Goal: Task Accomplishment & Management: Manage account settings

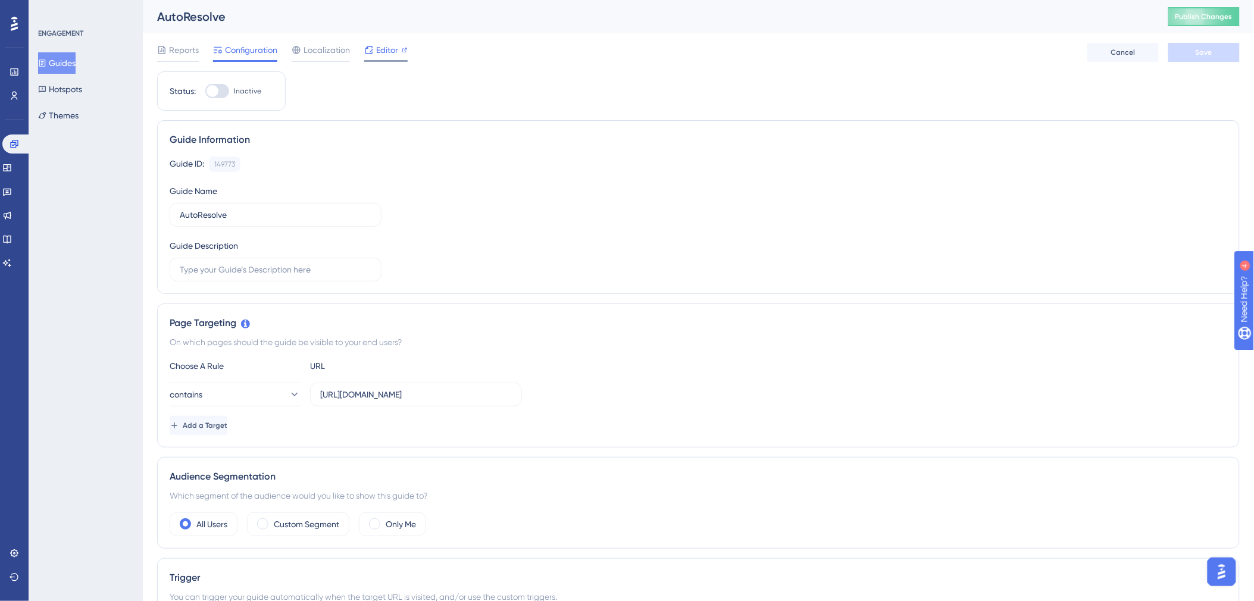
click at [388, 51] on span "Editor" at bounding box center [387, 50] width 22 height 14
click at [1212, 21] on button "Publish Changes" at bounding box center [1204, 16] width 71 height 19
click at [72, 66] on button "Guides" at bounding box center [57, 62] width 38 height 21
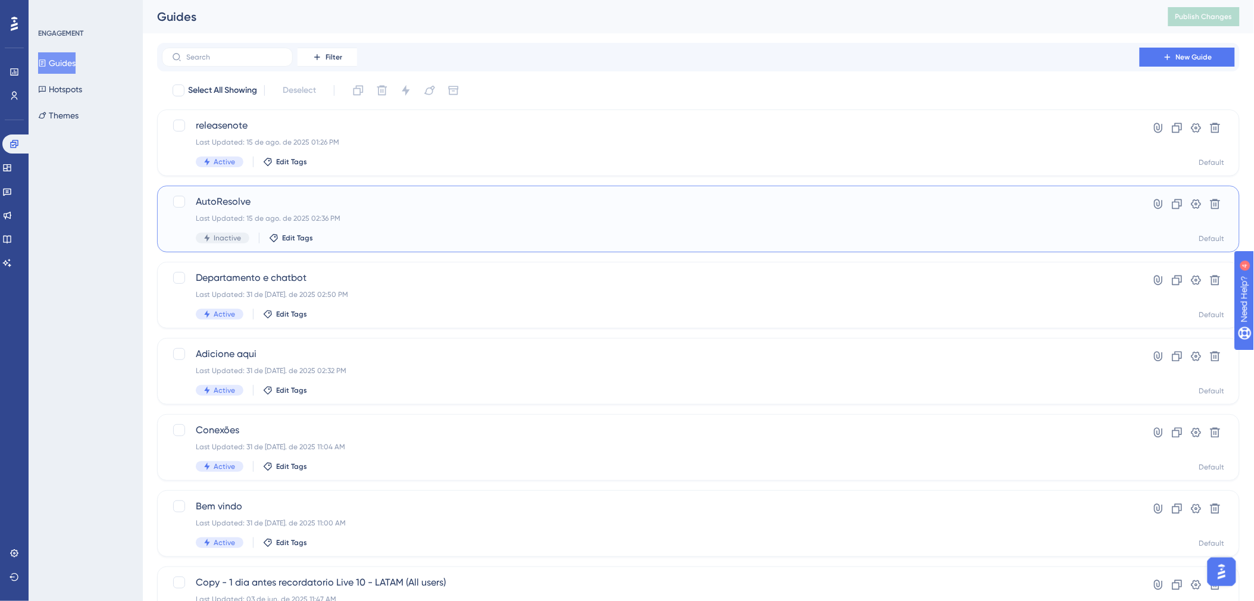
click at [394, 191] on div "AutoResolve Last Updated: 15 de ago. de 2025 02:36 PM Inactive Edit Tags Hyperl…" at bounding box center [698, 219] width 1083 height 67
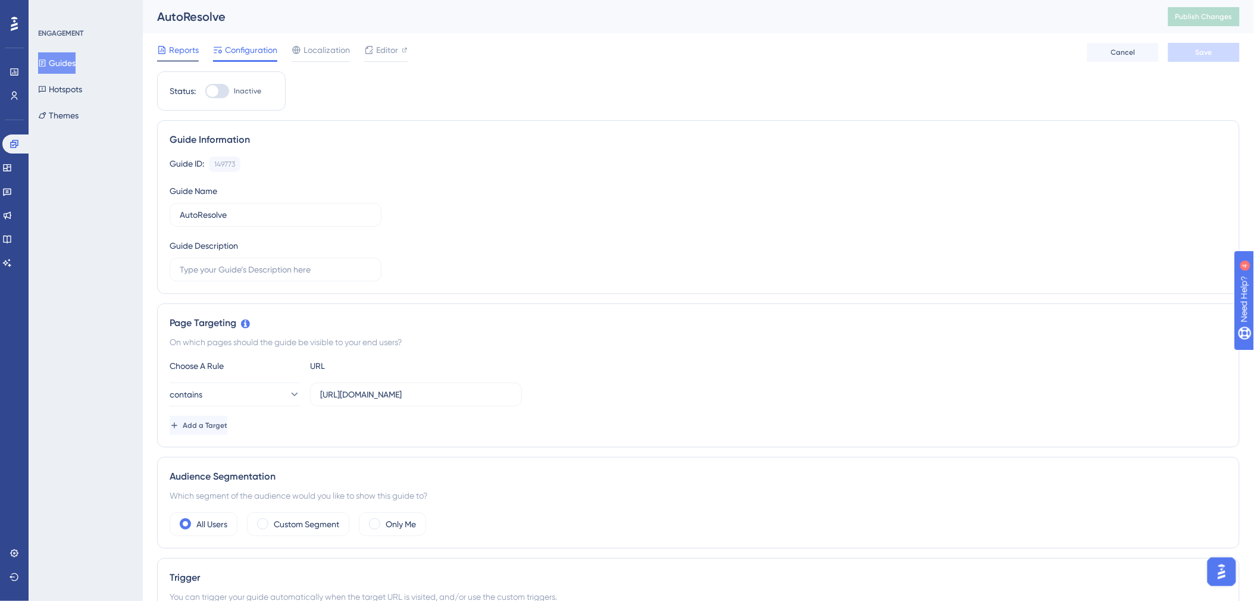
click at [185, 52] on span "Reports" at bounding box center [184, 50] width 30 height 14
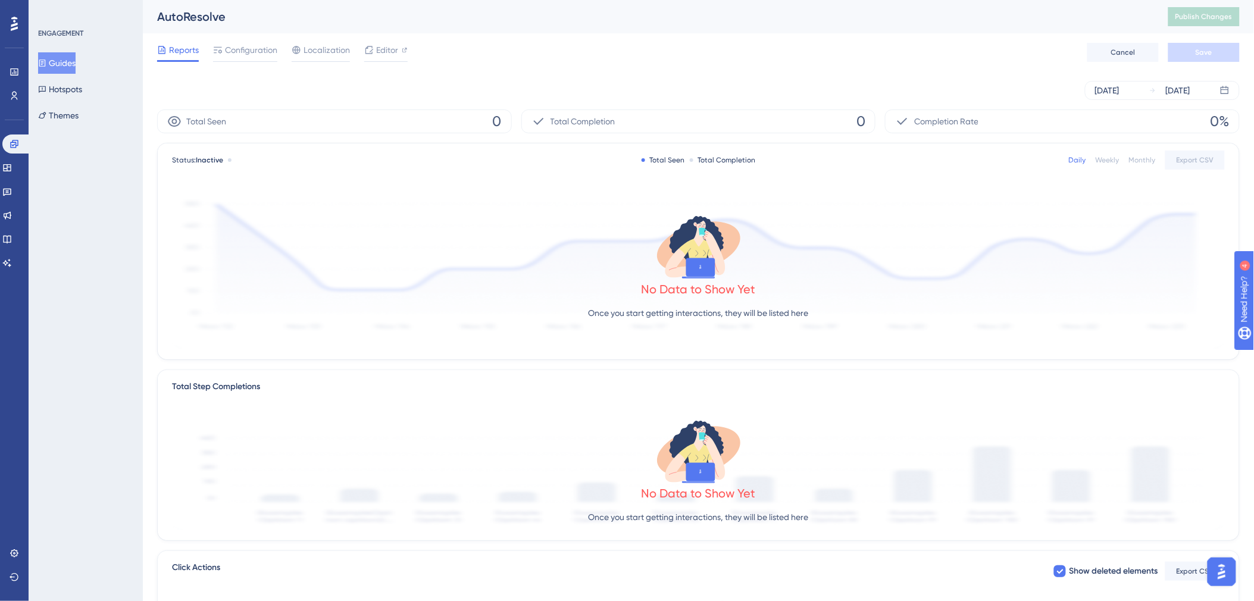
click at [67, 65] on button "Guides" at bounding box center [57, 62] width 38 height 21
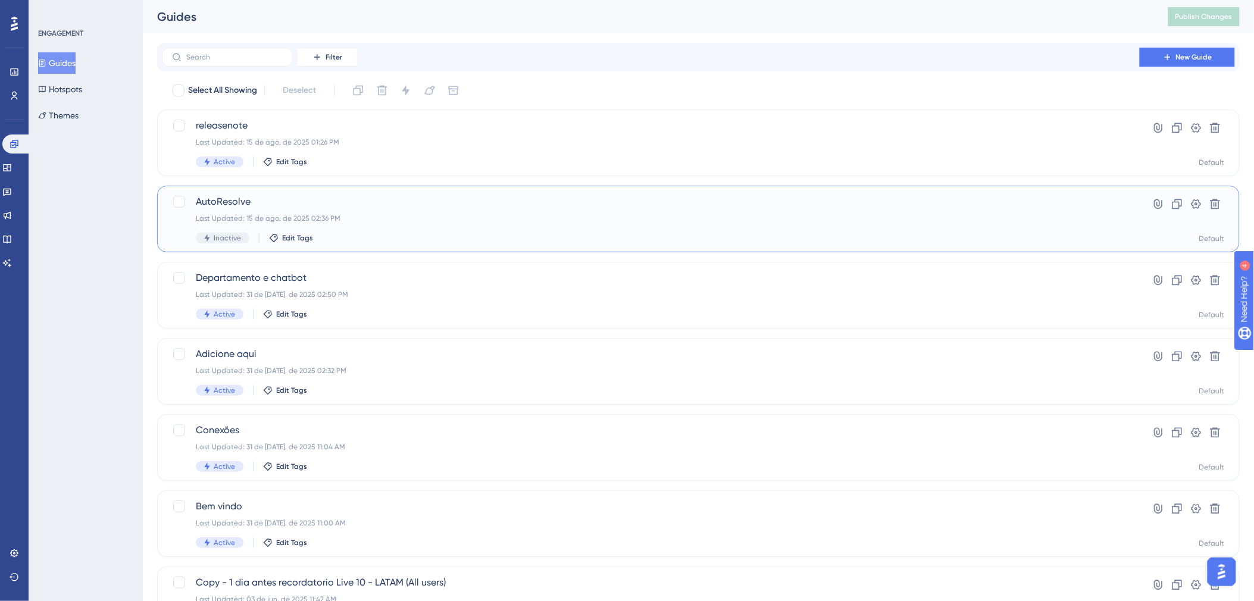
click at [489, 195] on span "AutoResolve" at bounding box center [651, 202] width 910 height 14
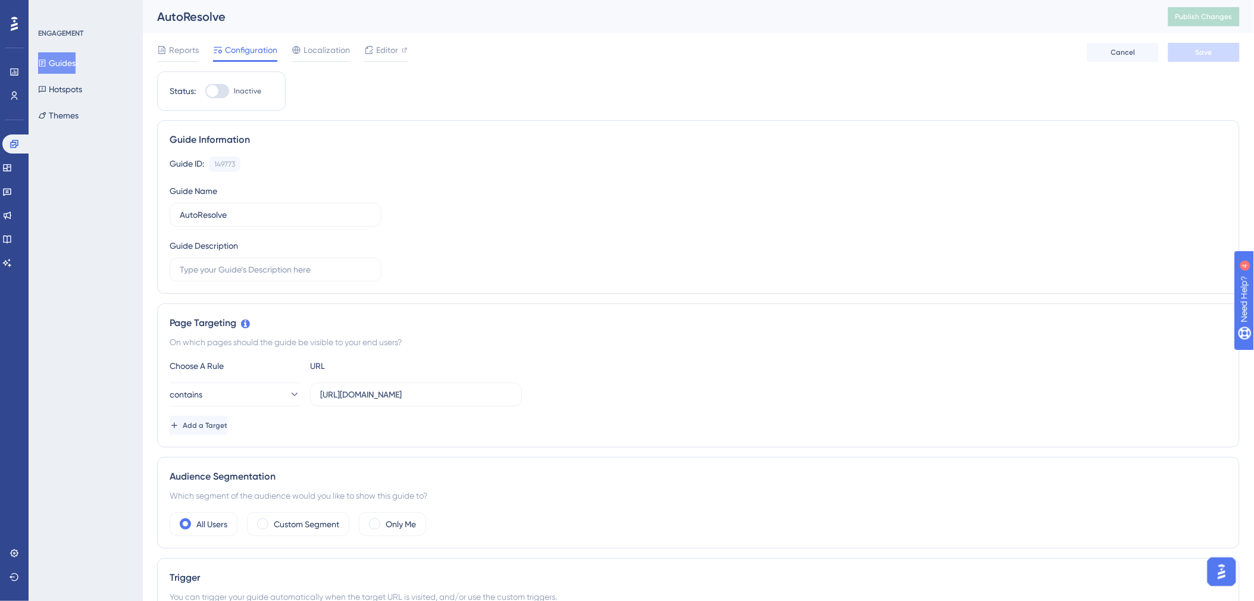
click at [75, 65] on button "Guides" at bounding box center [57, 62] width 38 height 21
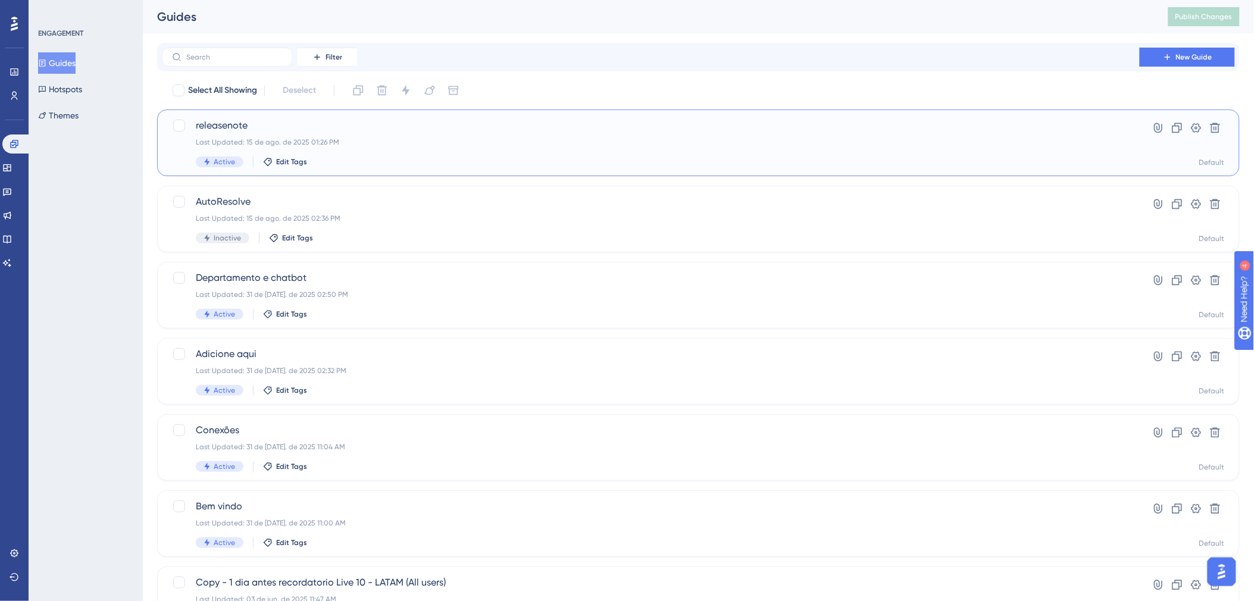
click at [469, 135] on div "releasenote Last Updated: 15 de ago. de 2025 01:26 PM Active Edit Tags" at bounding box center [651, 142] width 910 height 49
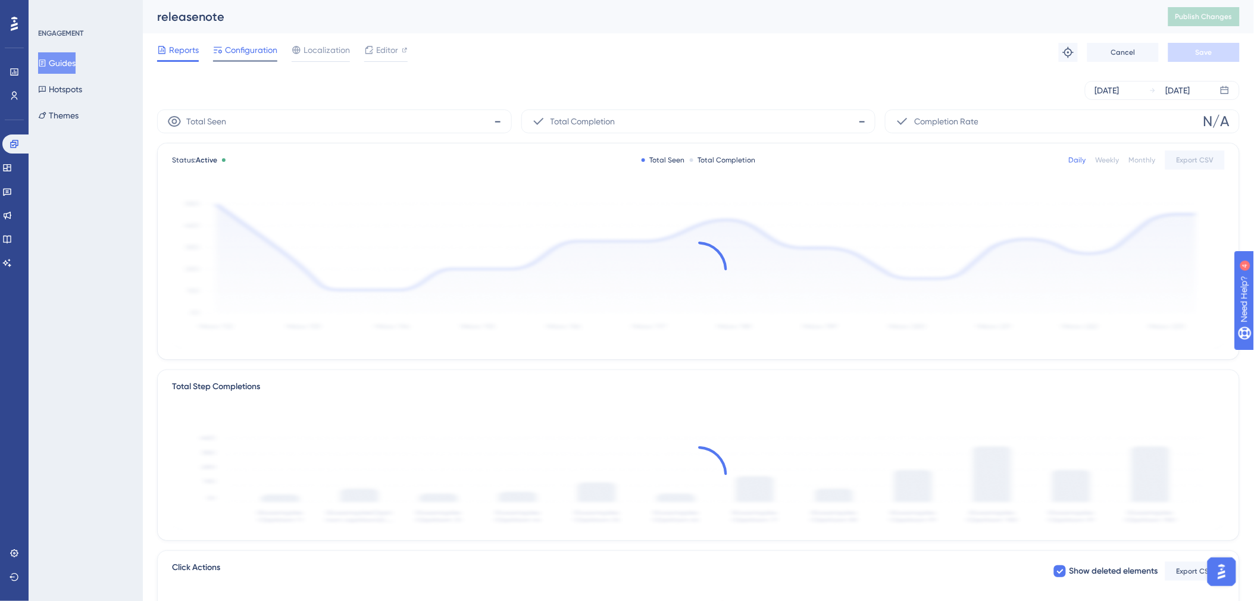
click at [239, 46] on span "Configuration" at bounding box center [251, 50] width 52 height 14
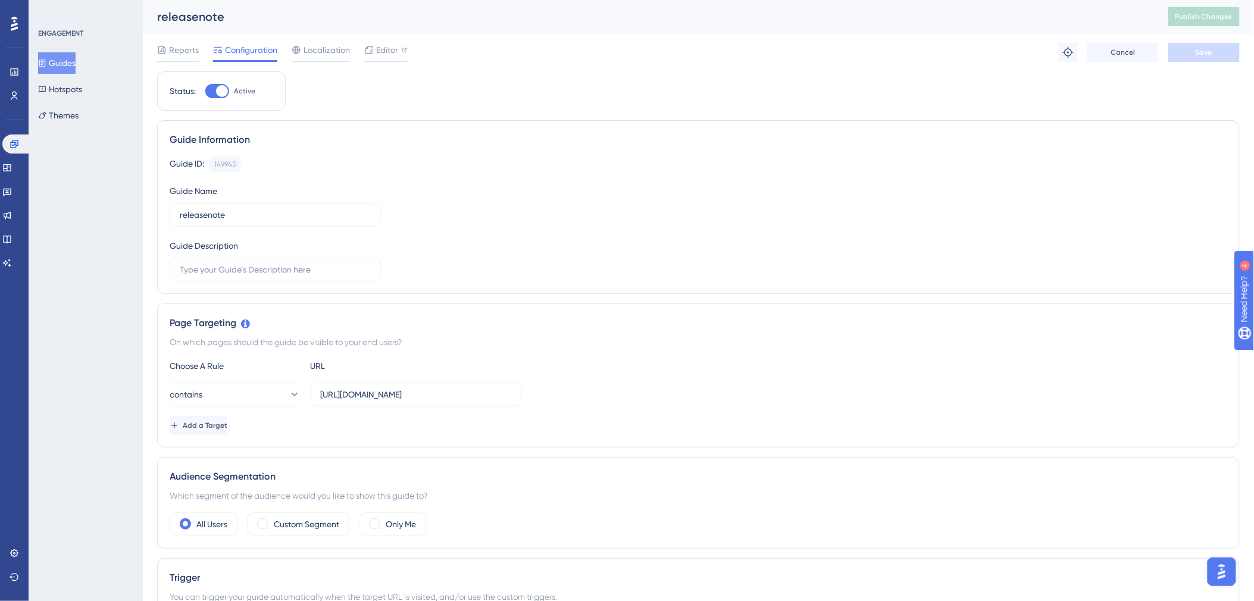
click at [76, 66] on button "Guides" at bounding box center [57, 62] width 38 height 21
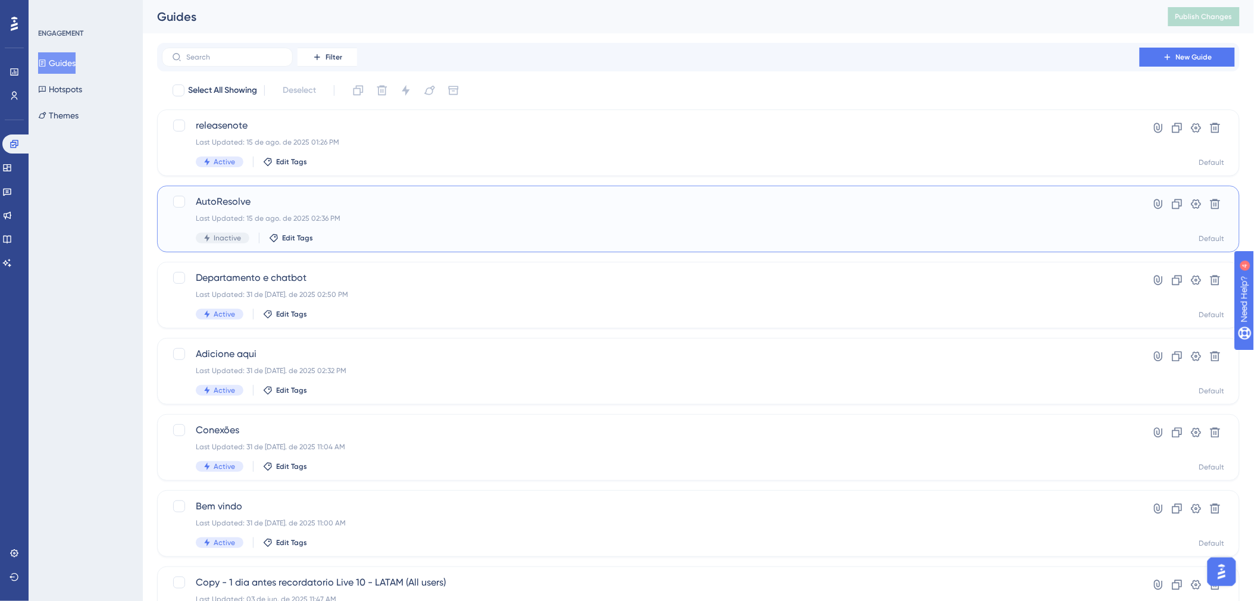
click at [501, 221] on div "Last Updated: 15 de ago. de 2025 02:36 PM" at bounding box center [651, 219] width 910 height 10
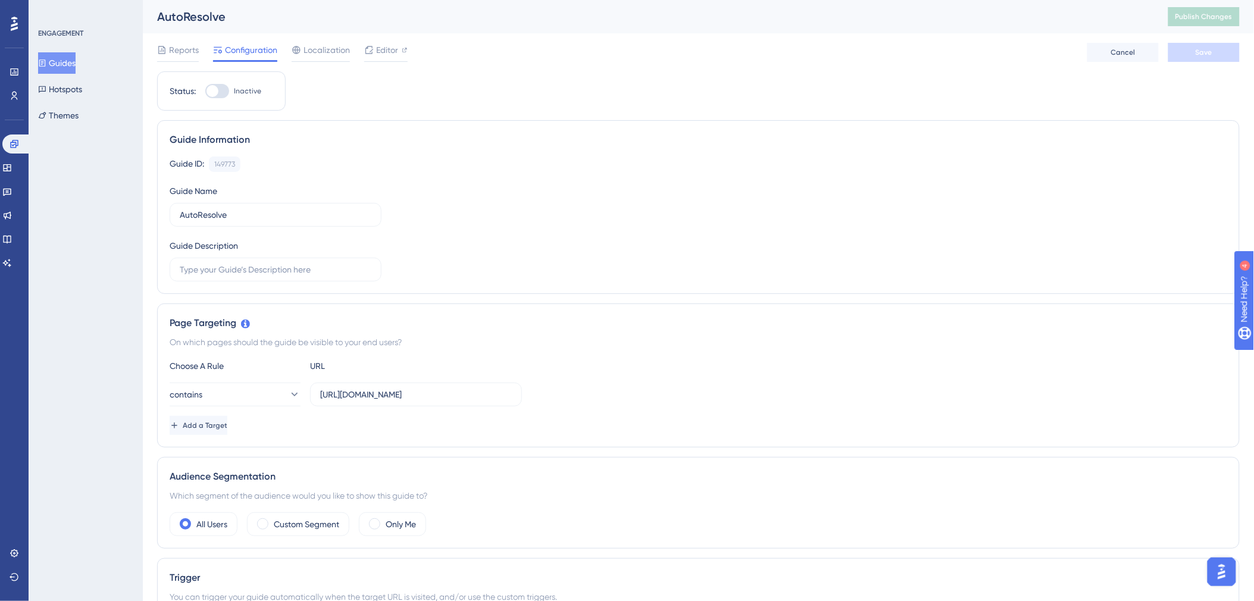
click at [201, 48] on div "Reports Configuration Localization Editor" at bounding box center [282, 52] width 251 height 19
drag, startPoint x: 191, startPoint y: 46, endPoint x: 195, endPoint y: 32, distance: 15.5
click at [191, 46] on span "Reports" at bounding box center [184, 50] width 30 height 14
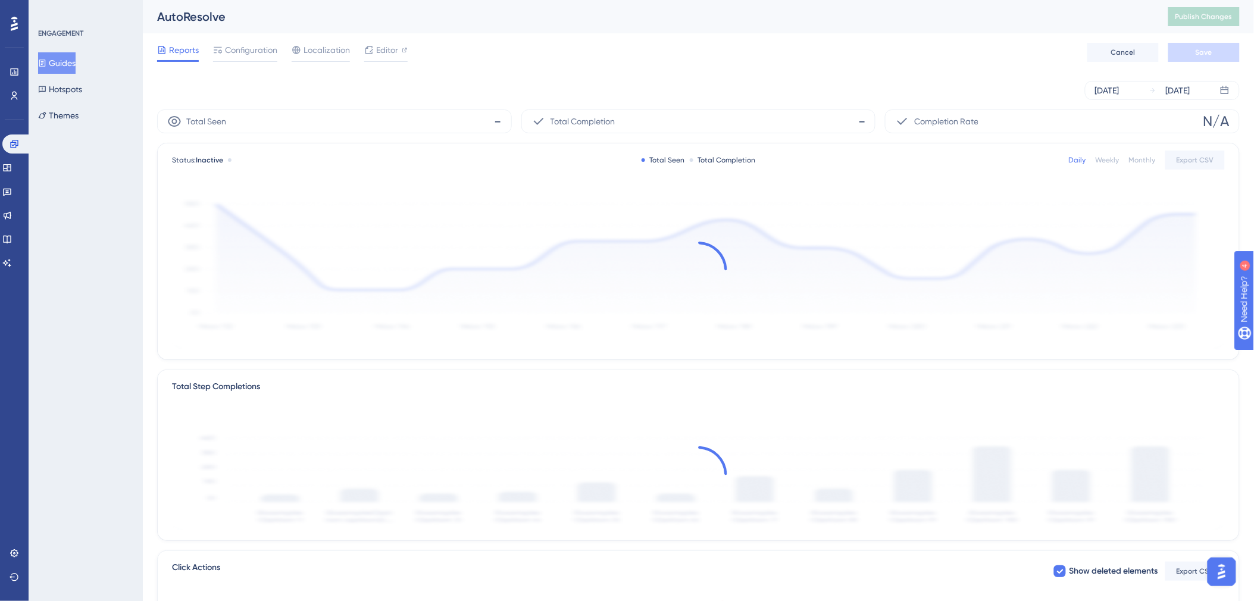
click at [75, 63] on button "Guides" at bounding box center [57, 62] width 38 height 21
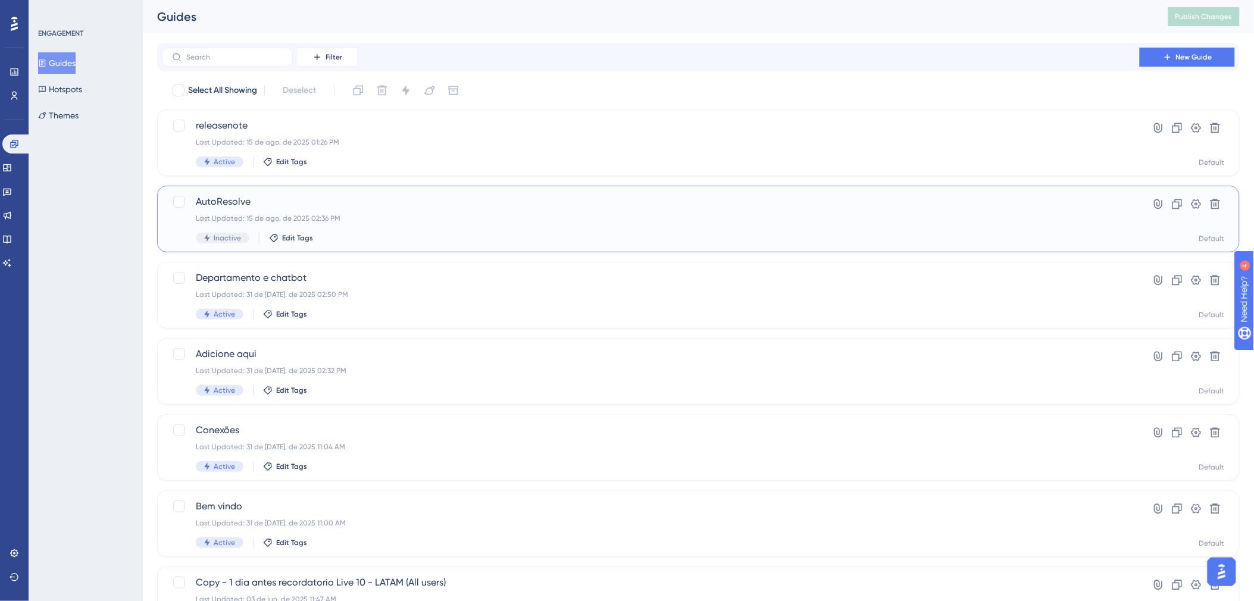
click at [426, 217] on div "Last Updated: 15 de ago. de 2025 02:36 PM" at bounding box center [651, 219] width 910 height 10
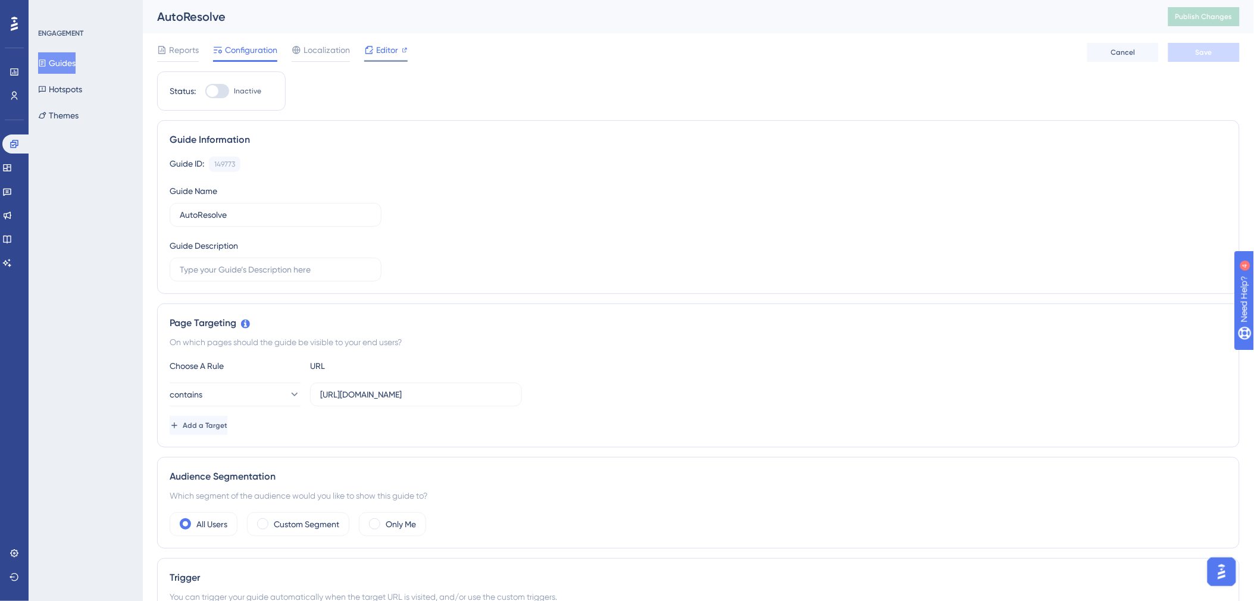
click at [383, 51] on span "Editor" at bounding box center [387, 50] width 22 height 14
click at [4, 211] on link at bounding box center [7, 215] width 10 height 19
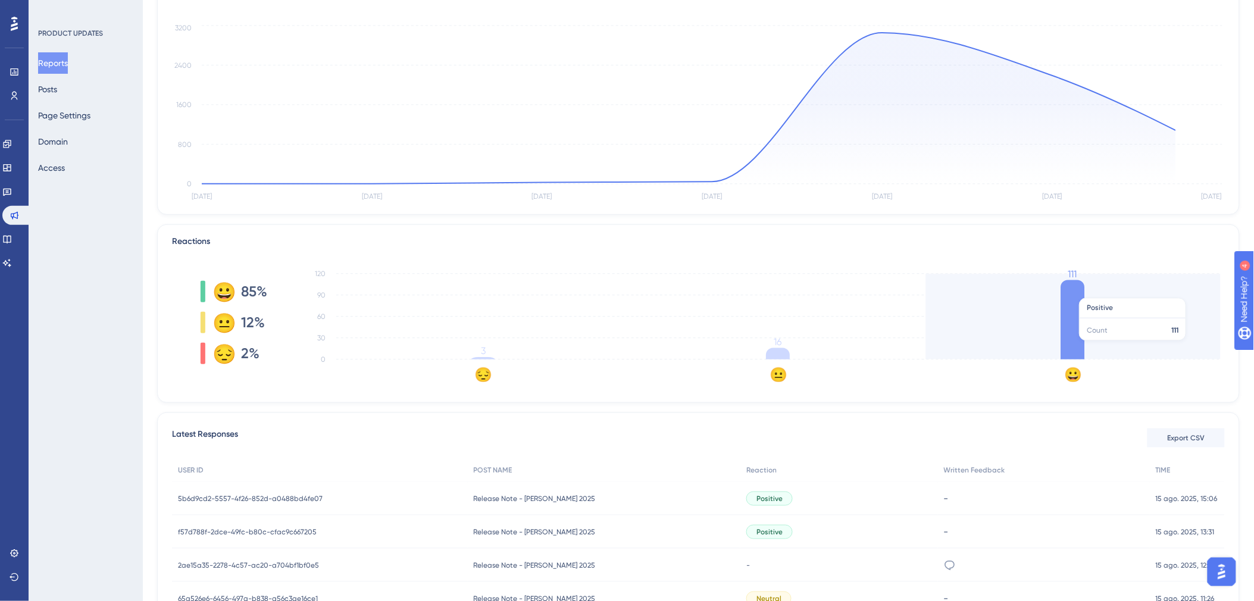
scroll to position [264, 0]
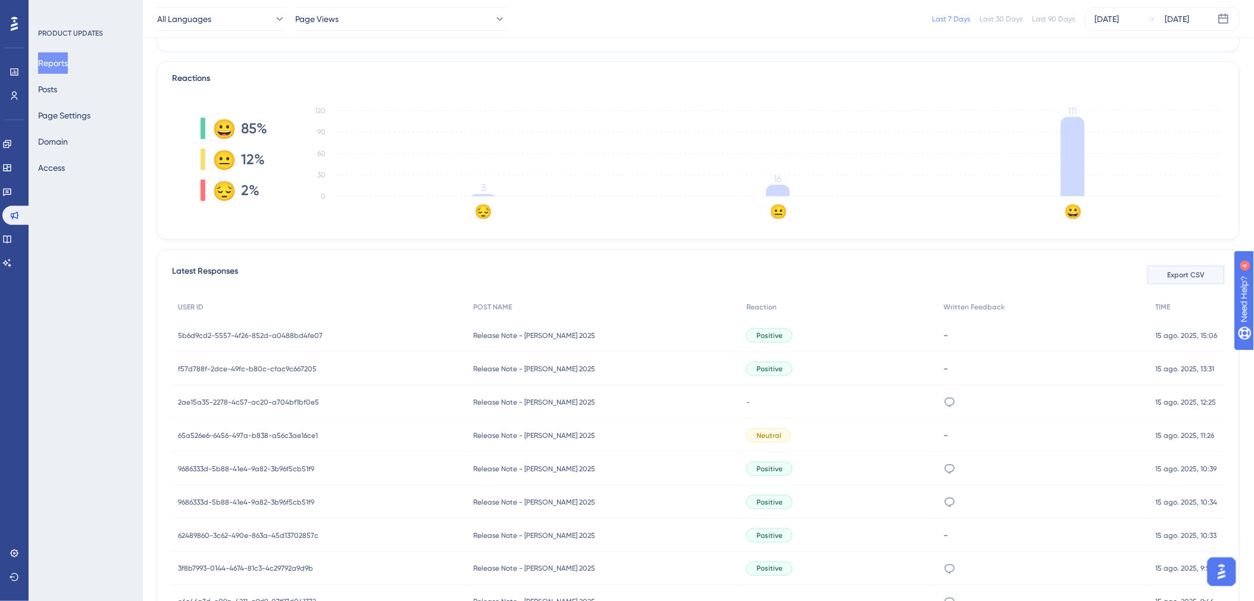
click at [1181, 271] on span "Export CSV" at bounding box center [1187, 275] width 38 height 10
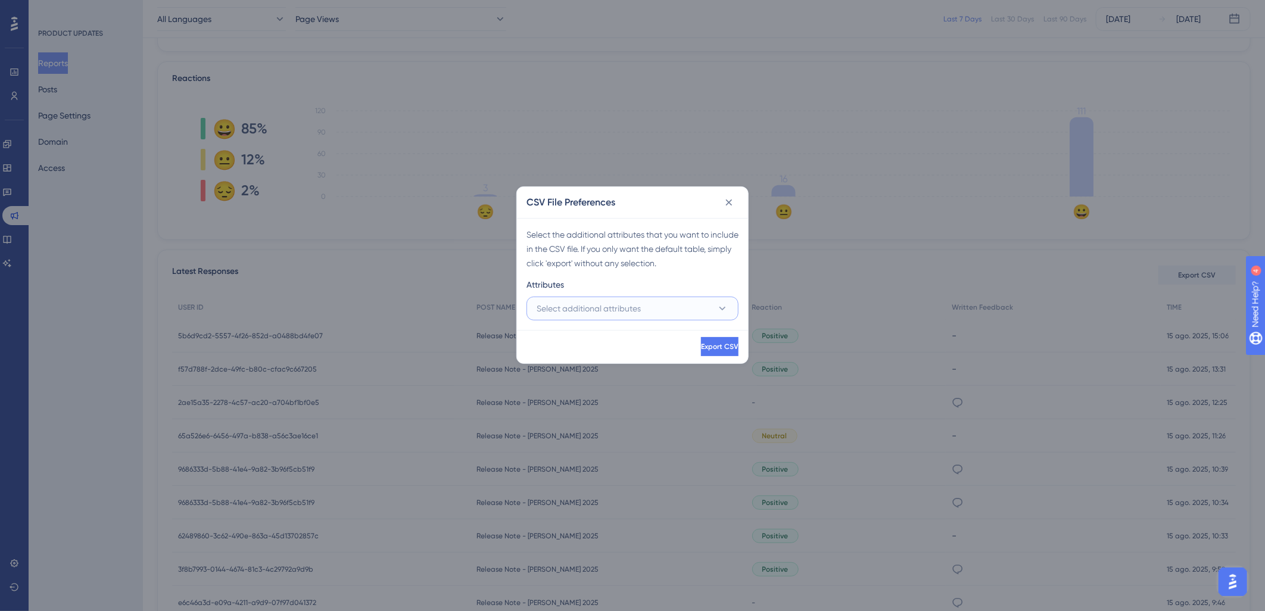
click at [707, 311] on button "Select additional attributes" at bounding box center [632, 309] width 212 height 24
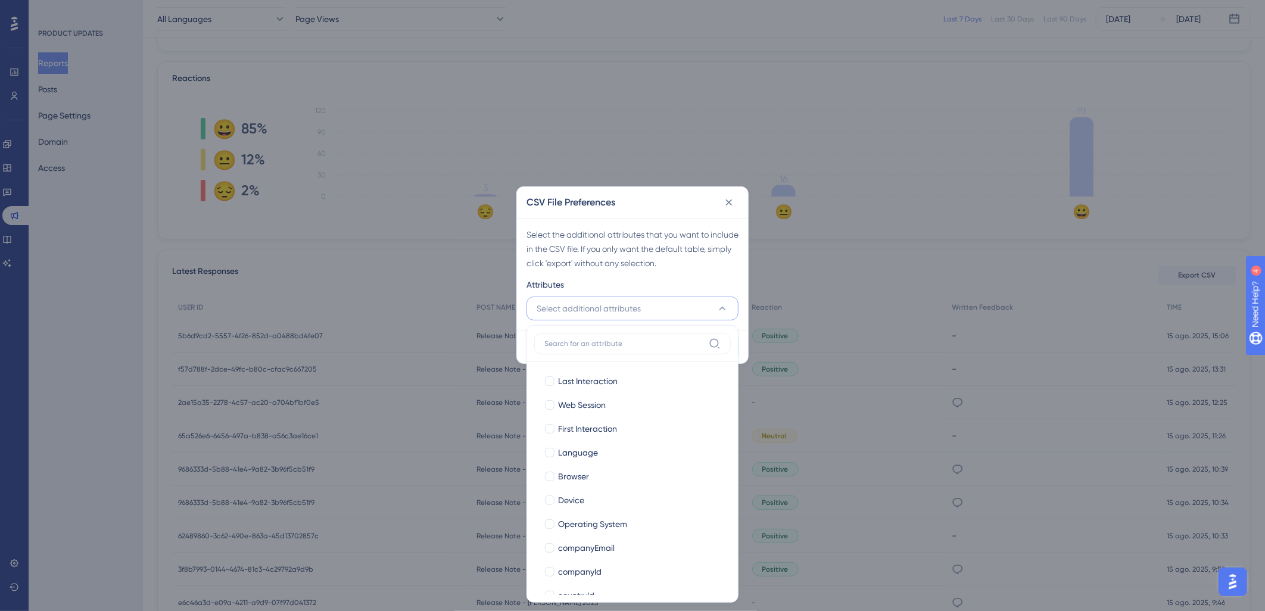
click at [705, 286] on div "Attributes" at bounding box center [632, 286] width 212 height 19
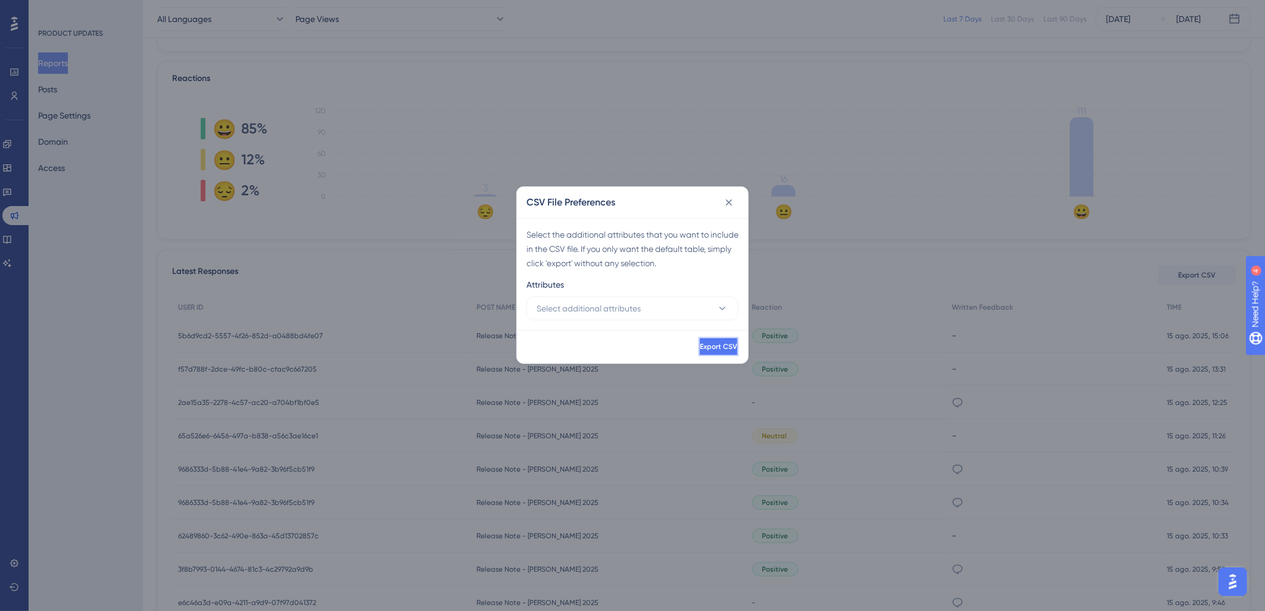
click at [711, 347] on span "Export CSV" at bounding box center [719, 347] width 38 height 10
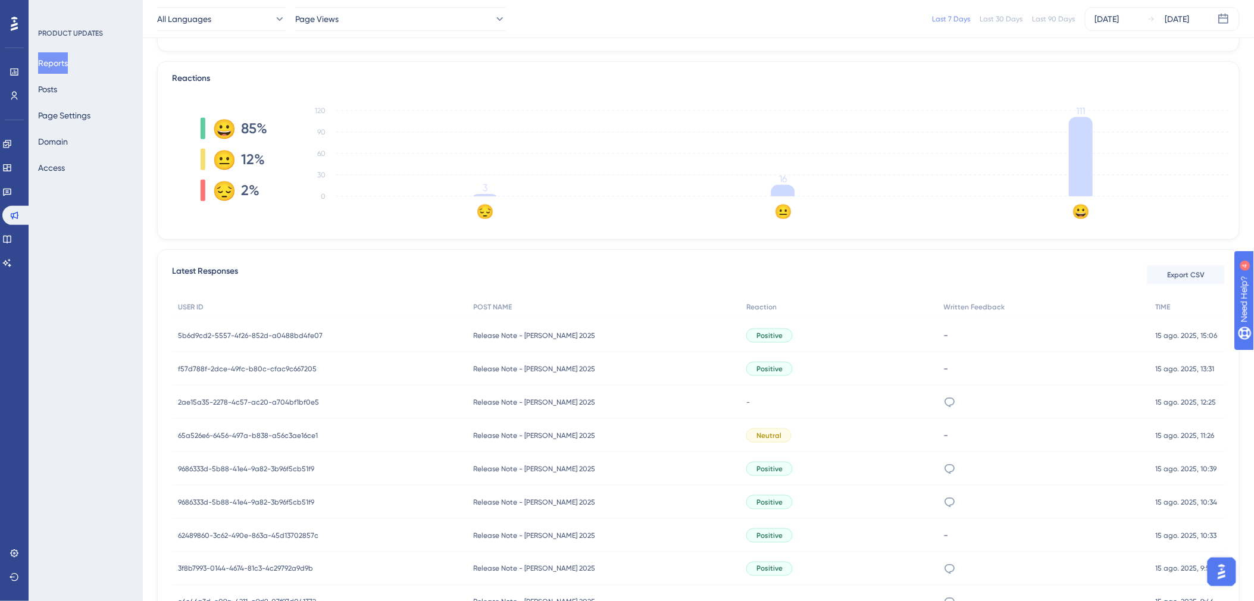
click at [959, 270] on div "Latest Responses Export CSV" at bounding box center [698, 274] width 1053 height 21
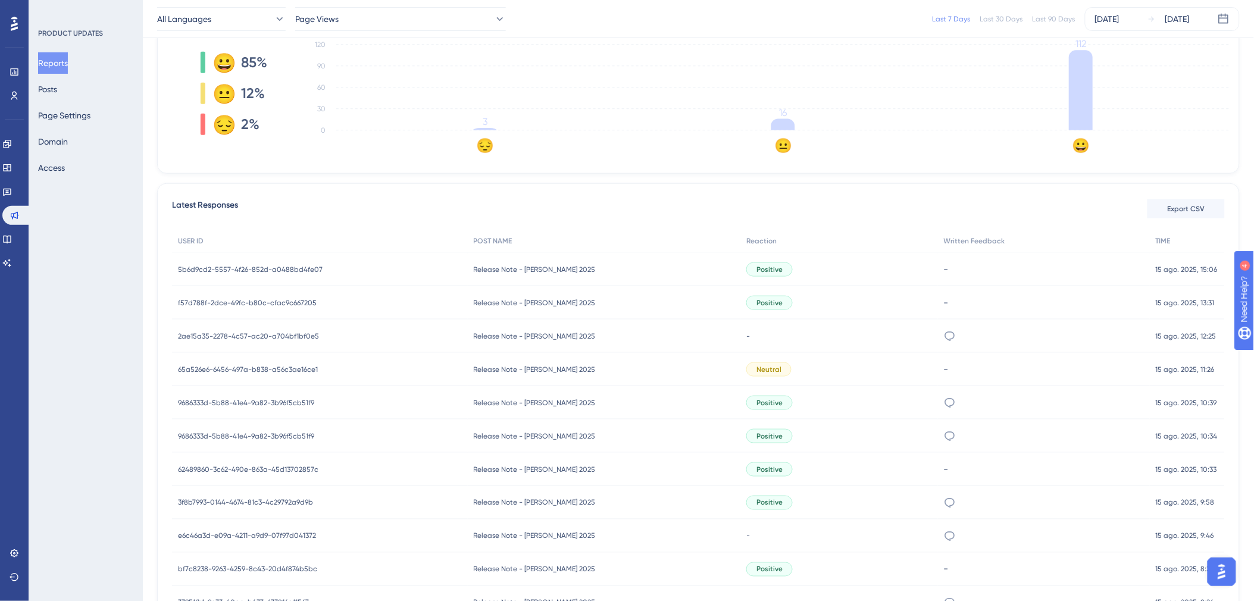
scroll to position [322, 0]
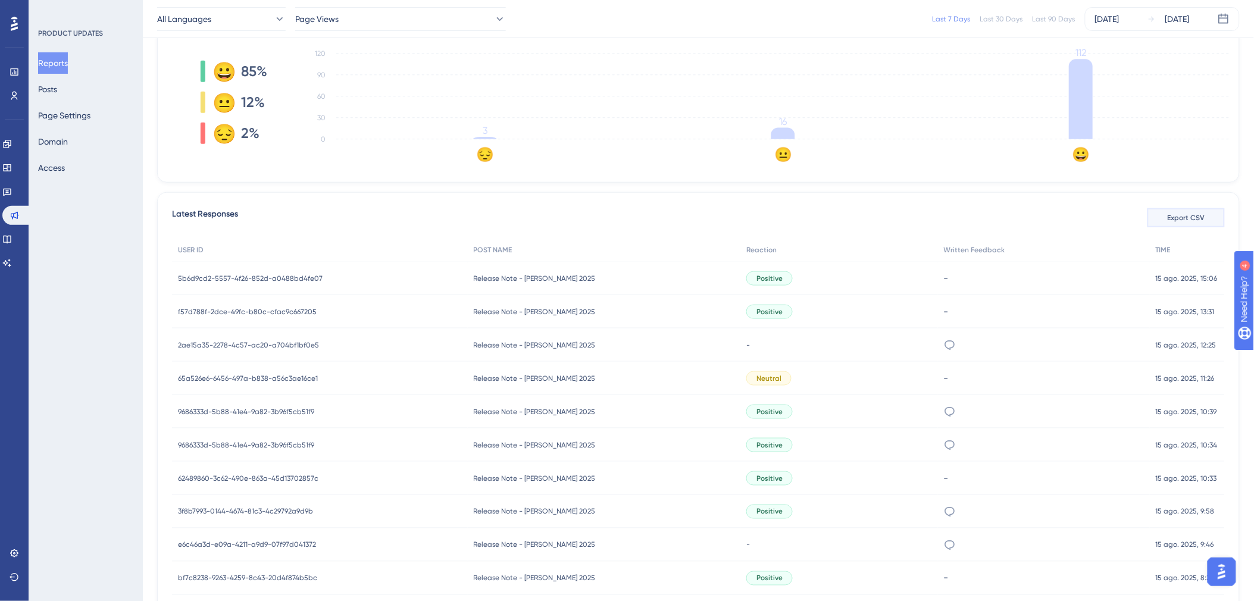
click at [1195, 213] on span "Export CSV" at bounding box center [1187, 218] width 38 height 10
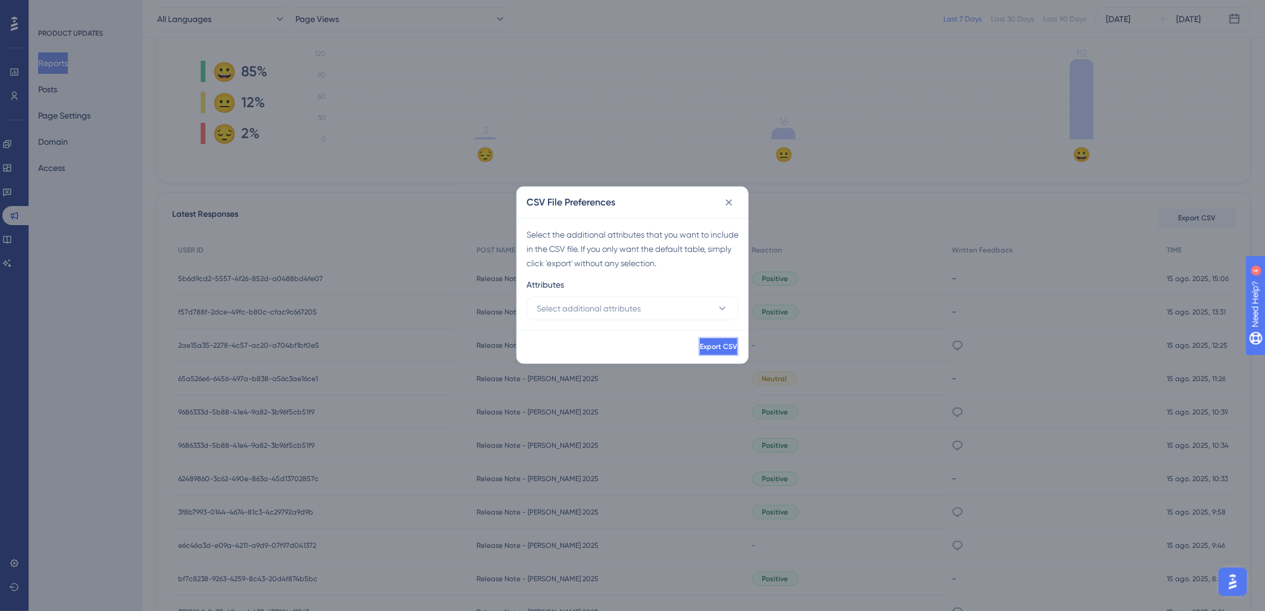
click at [698, 341] on button "Export CSV" at bounding box center [718, 346] width 40 height 19
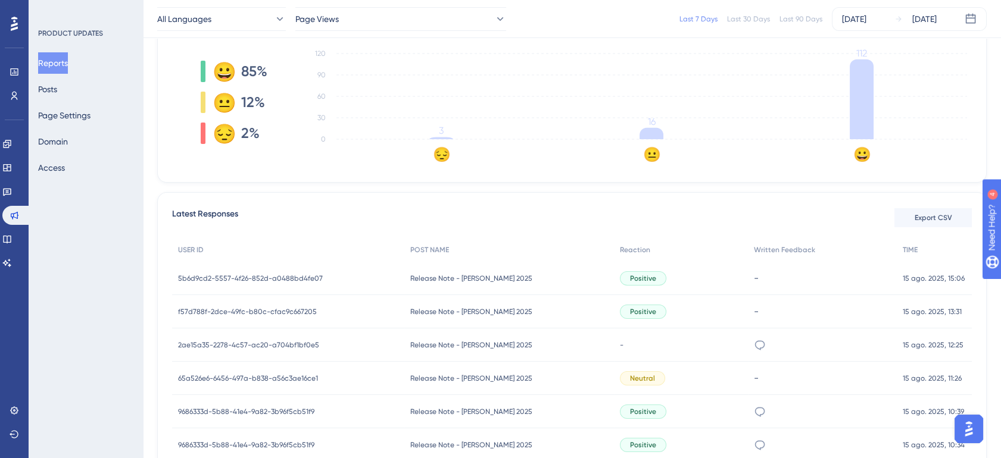
click at [26, 410] on div "Performance Users Engagement Widgets Feedback Product Updates Knowledge Base AI…" at bounding box center [14, 229] width 29 height 458
click at [18, 412] on icon at bounding box center [15, 411] width 10 height 10
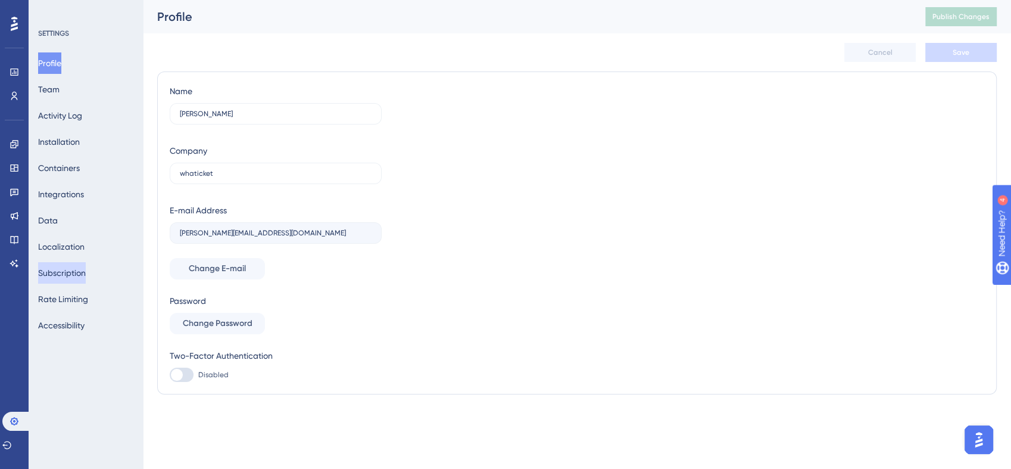
click at [73, 274] on button "Subscription" at bounding box center [62, 272] width 48 height 21
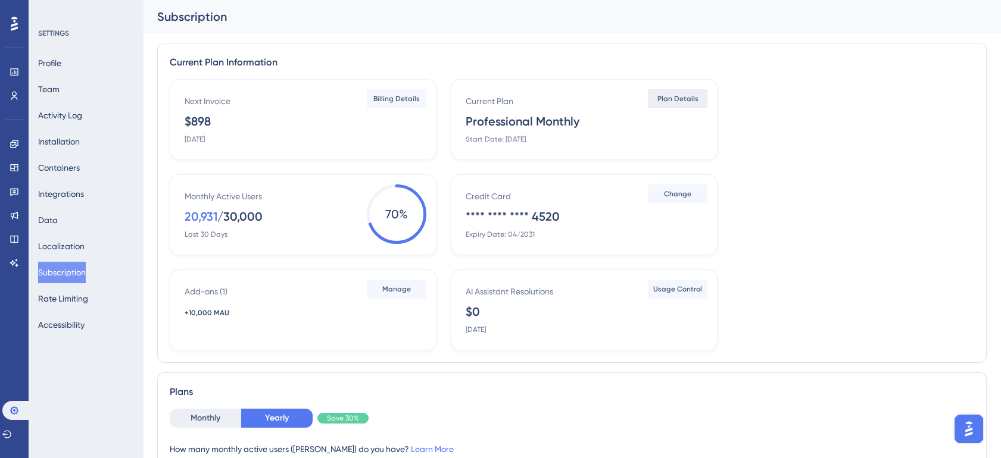
click at [669, 99] on span "Plan Details" at bounding box center [677, 99] width 41 height 10
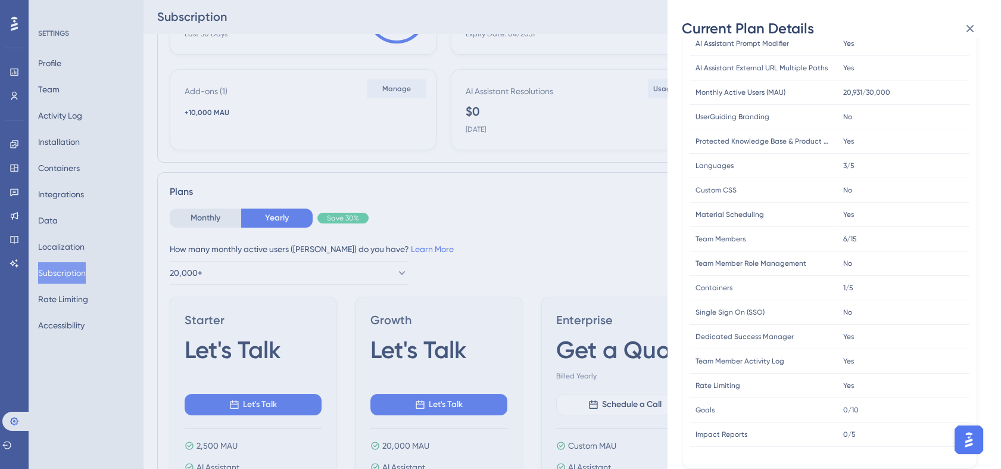
scroll to position [220, 0]
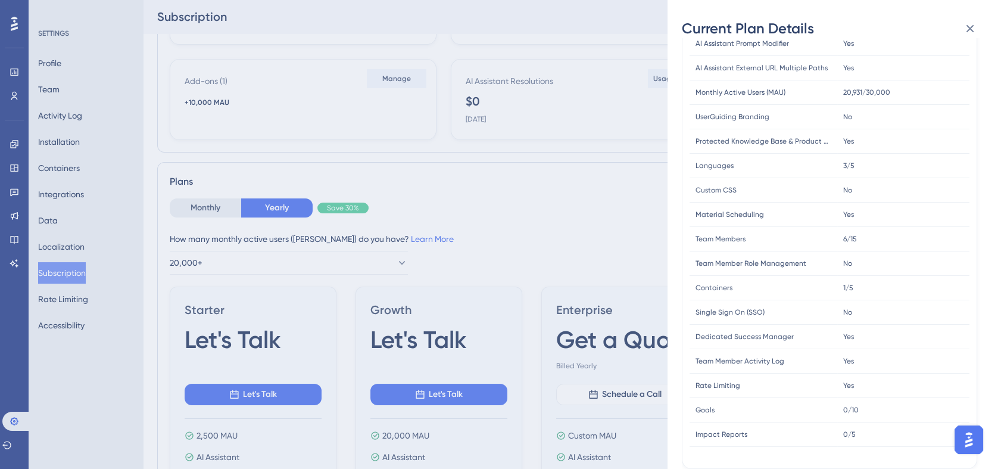
click at [138, 238] on div "Current Plan Details Subscription Start Date: July 10, 2023 Plan Type: Professi…" at bounding box center [500, 234] width 1001 height 469
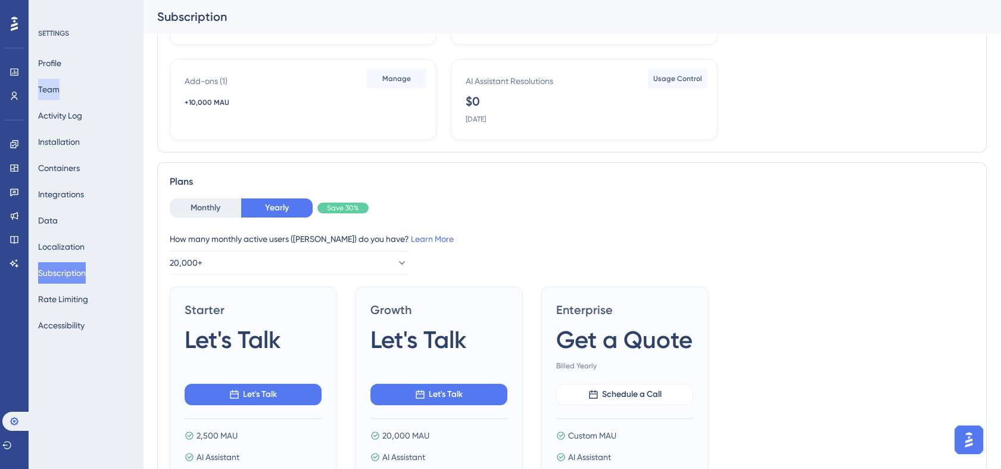
click at [60, 90] on button "Team" at bounding box center [48, 89] width 21 height 21
